Goal: Information Seeking & Learning: Compare options

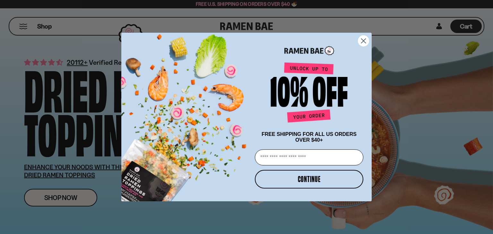
click at [368, 36] on circle "Close dialog" at bounding box center [363, 41] width 11 height 11
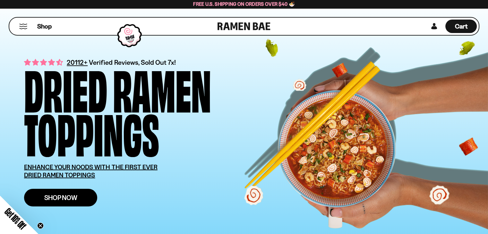
click at [63, 200] on span "Shop Now" at bounding box center [60, 197] width 33 height 7
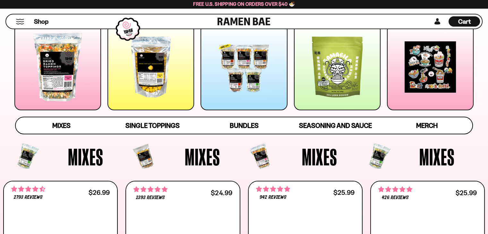
scroll to position [96, 0]
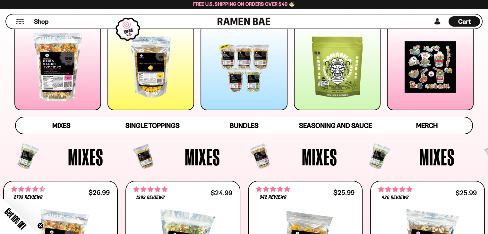
click at [79, 80] on div at bounding box center [57, 67] width 87 height 87
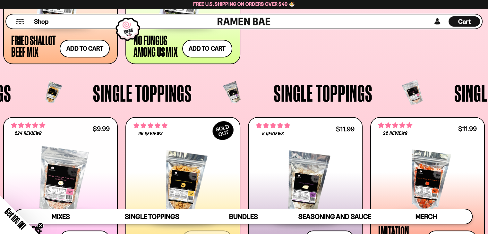
scroll to position [431, 0]
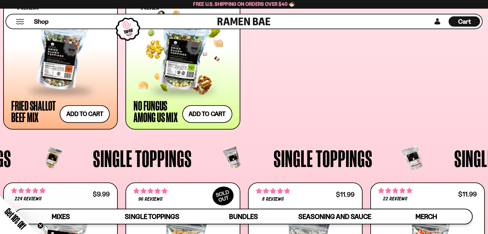
click at [182, 77] on div at bounding box center [182, 56] width 98 height 68
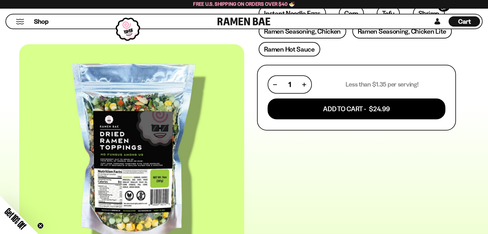
scroll to position [64, 0]
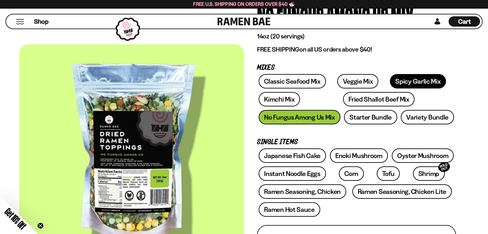
click at [397, 79] on link "Spicy Garlic Mix" at bounding box center [418, 81] width 56 height 14
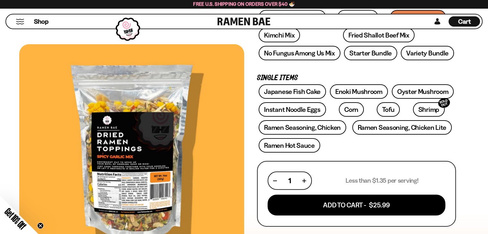
scroll to position [96, 0]
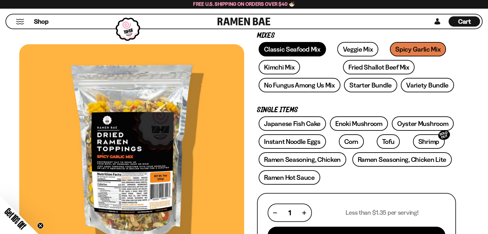
click at [300, 52] on link "Classic Seafood Mix" at bounding box center [292, 49] width 67 height 14
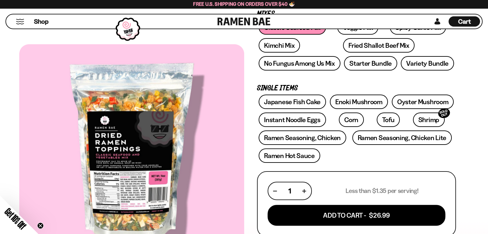
scroll to position [96, 0]
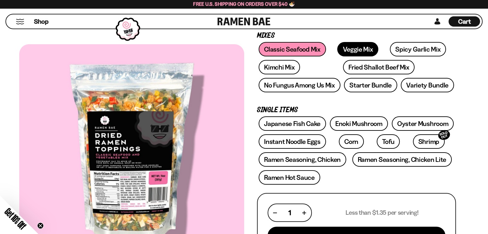
click at [350, 51] on link "Veggie Mix" at bounding box center [357, 49] width 41 height 14
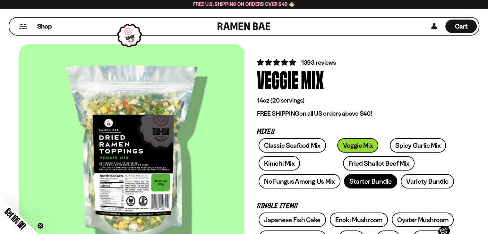
scroll to position [128, 0]
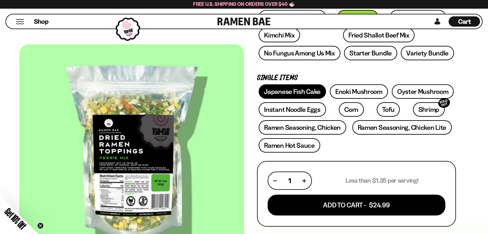
click at [299, 92] on link "Japanese Fish Cake" at bounding box center [292, 91] width 67 height 14
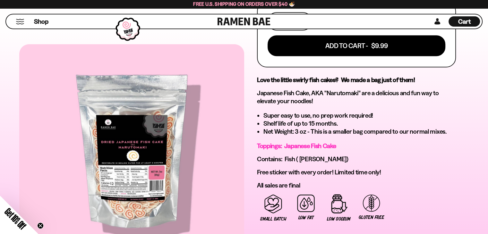
scroll to position [128, 0]
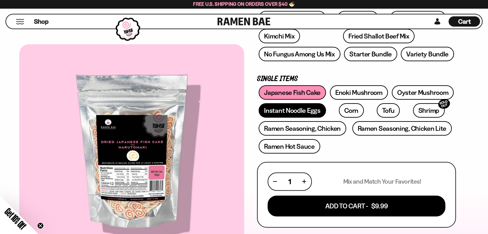
click at [307, 109] on link "Instant Noodle Eggs" at bounding box center [292, 110] width 67 height 14
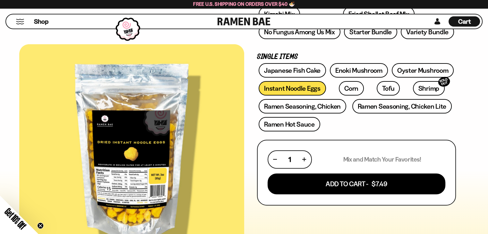
scroll to position [160, 0]
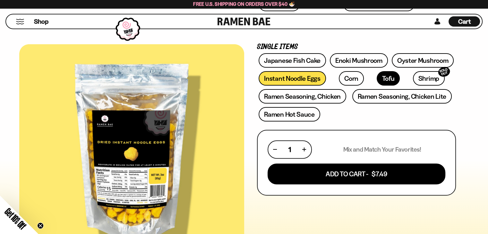
click at [377, 76] on link "Tofu" at bounding box center [388, 78] width 23 height 14
